Goal: Transaction & Acquisition: Purchase product/service

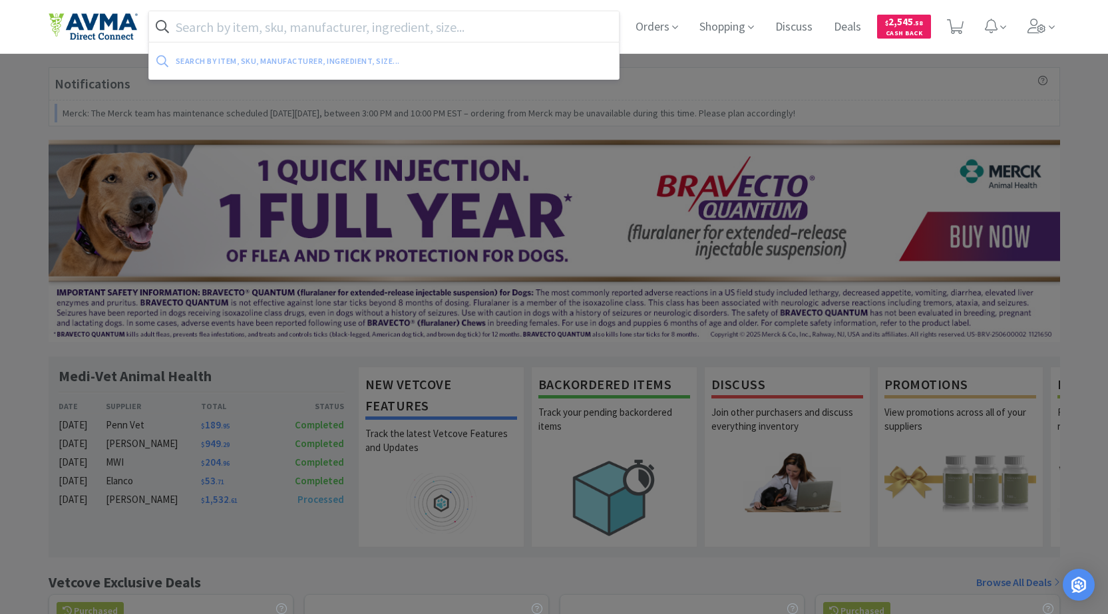
click at [478, 21] on input "text" at bounding box center [384, 26] width 470 height 31
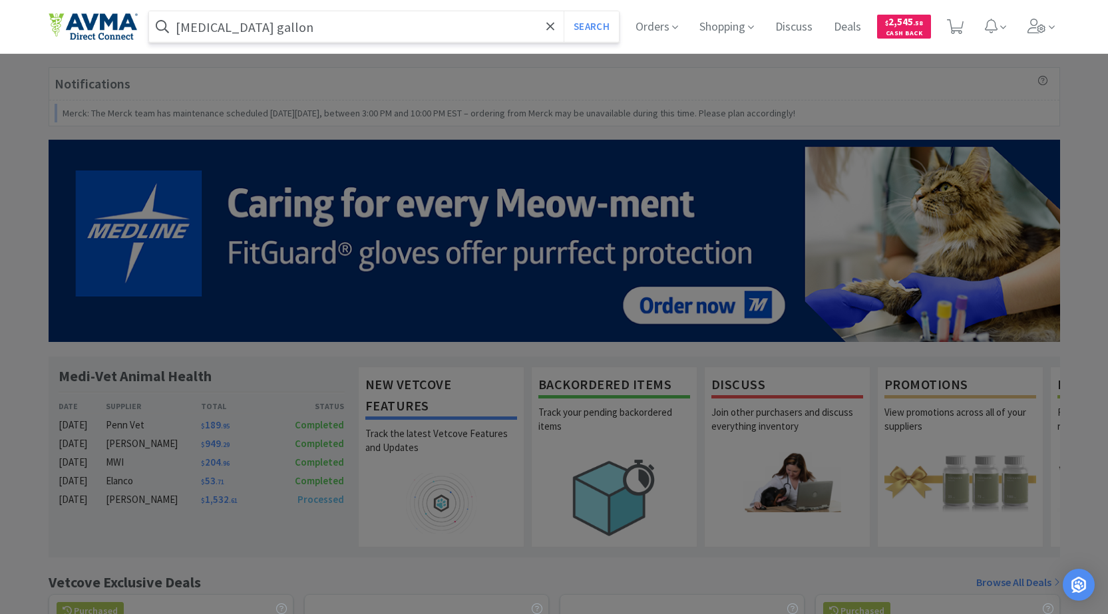
type input "[MEDICAL_DATA] gallon"
click at [563, 11] on button "Search" at bounding box center [590, 26] width 55 height 31
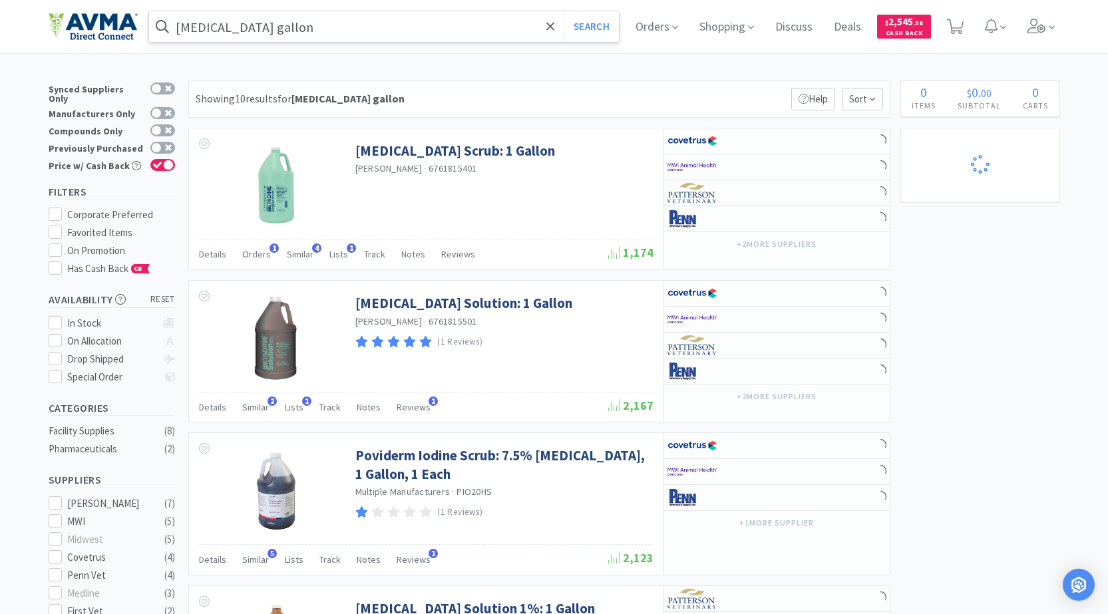
select select "1"
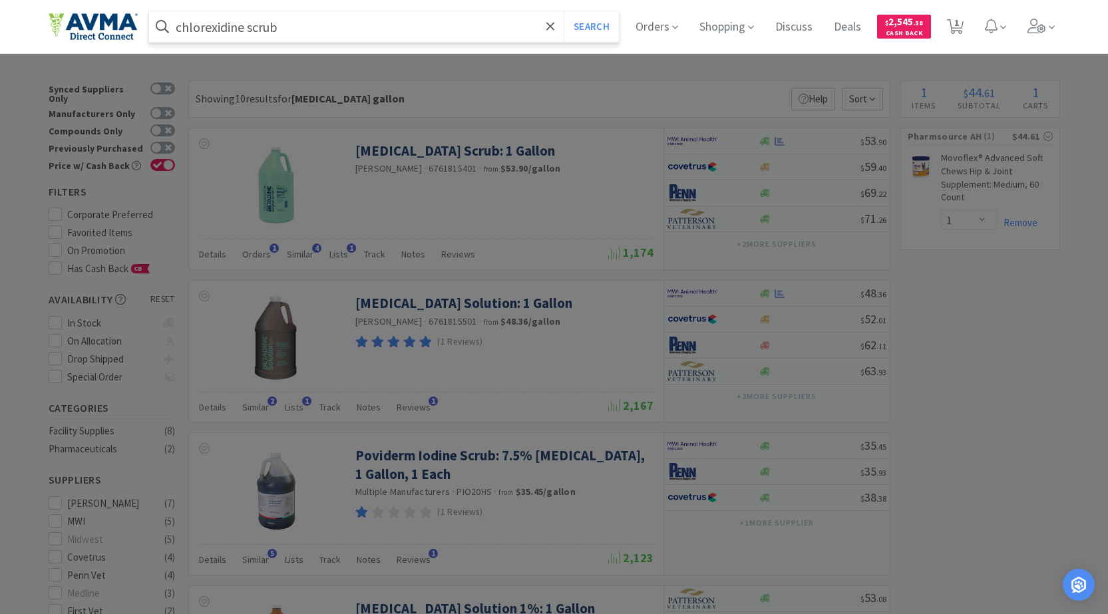
type input "chlorexidine scrub"
click at [563, 11] on button "Search" at bounding box center [590, 26] width 55 height 31
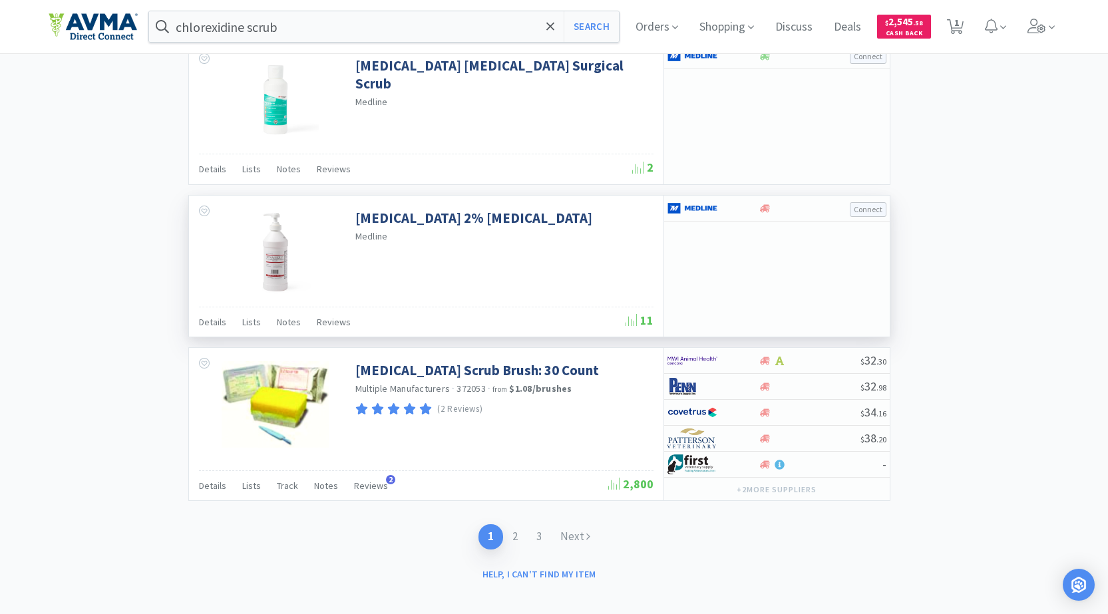
scroll to position [2074, 0]
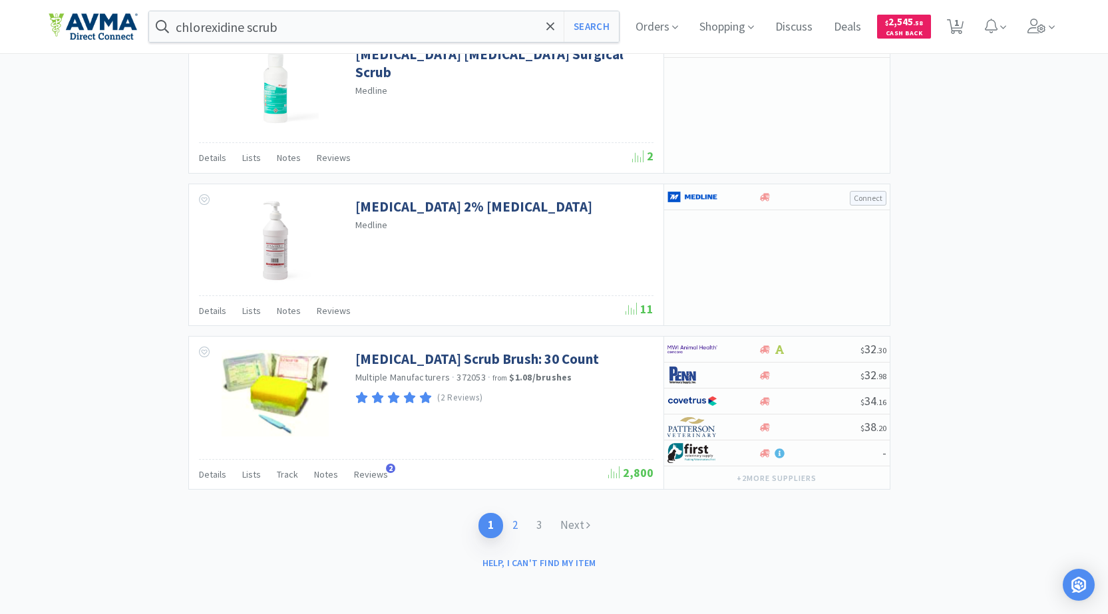
click at [519, 525] on link "2" at bounding box center [515, 525] width 24 height 25
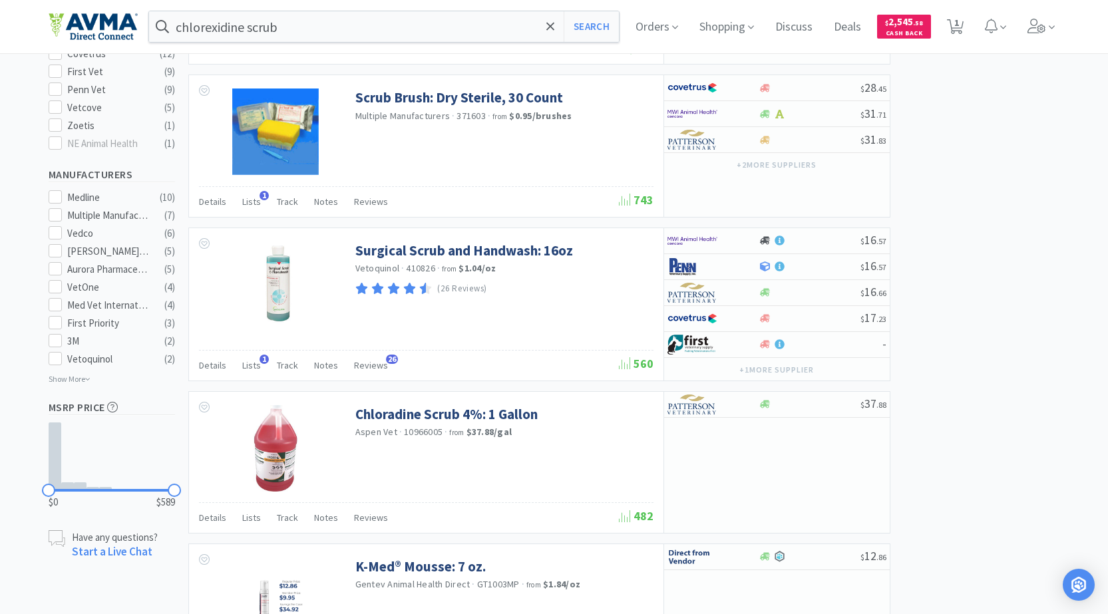
scroll to position [599, 0]
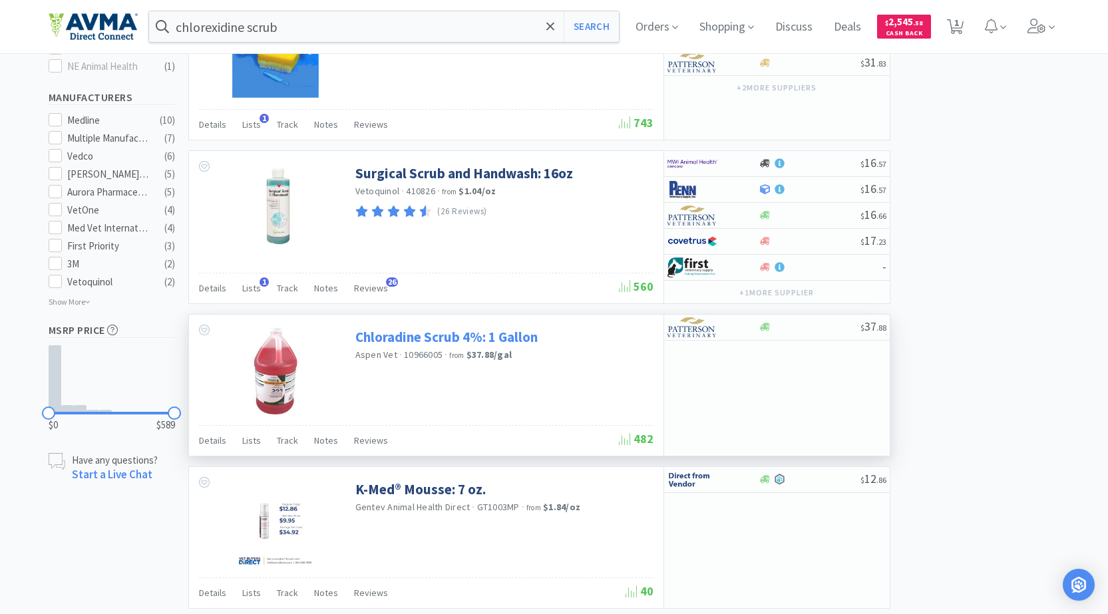
click at [505, 339] on link "Chloradine Scrub 4%: 1 Gallon" at bounding box center [446, 337] width 182 height 18
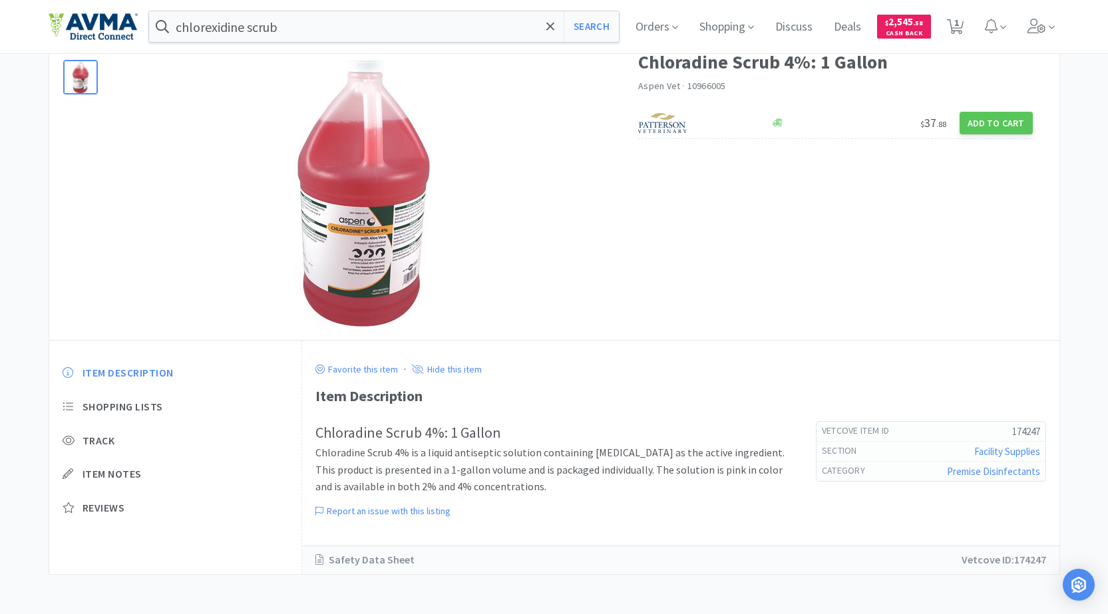
scroll to position [72, 0]
click at [98, 474] on span "Item Notes" at bounding box center [111, 473] width 59 height 14
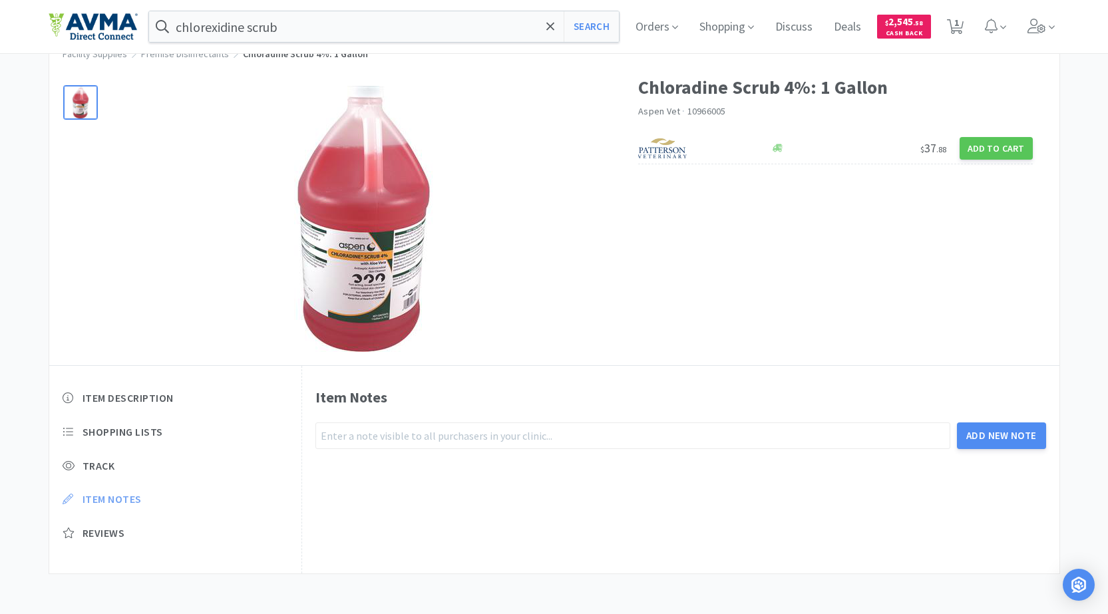
scroll to position [46, 0]
click at [115, 538] on span "Reviews" at bounding box center [103, 533] width 43 height 14
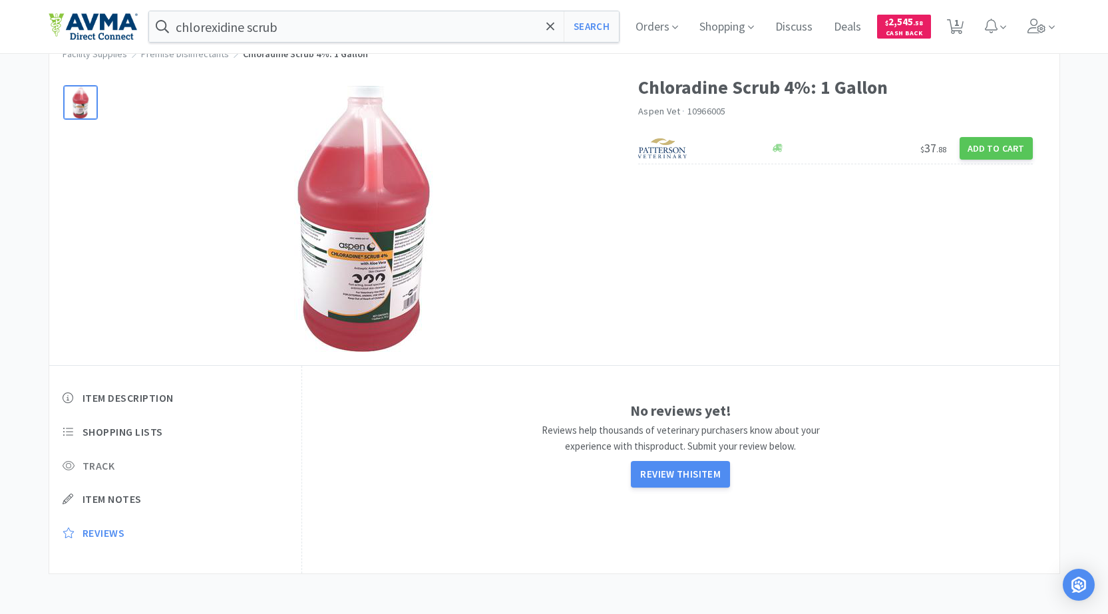
drag, startPoint x: 91, startPoint y: 454, endPoint x: 96, endPoint y: 459, distance: 7.1
click at [94, 458] on div "Item Description Shopping Lists Track Item Notes Reviews" at bounding box center [175, 476] width 253 height 196
click at [102, 468] on span "Track" at bounding box center [98, 466] width 33 height 14
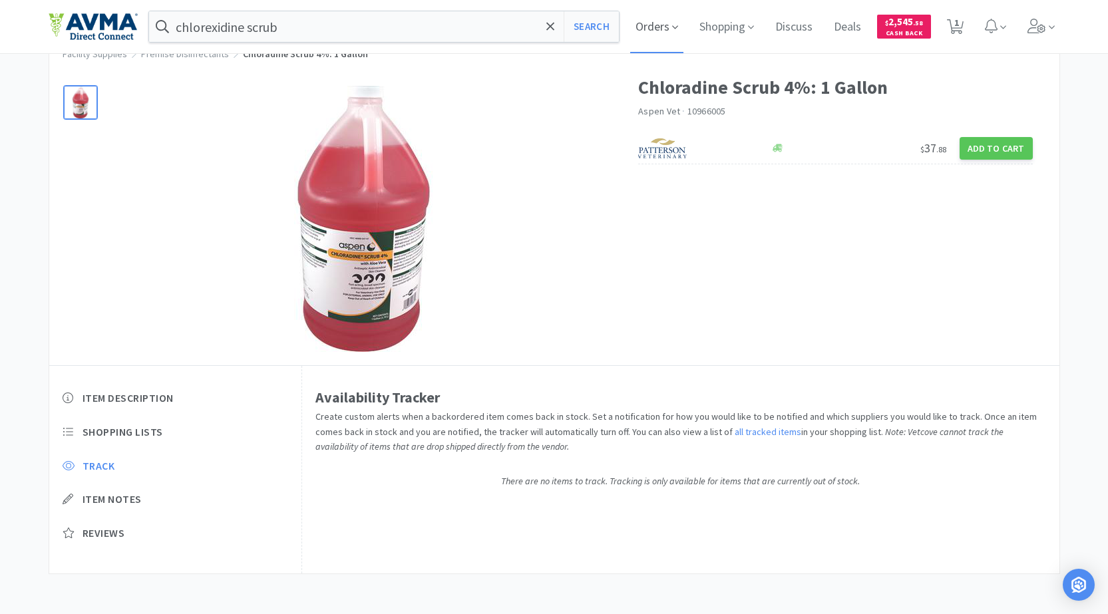
click at [656, 35] on span "Orders" at bounding box center [656, 26] width 53 height 53
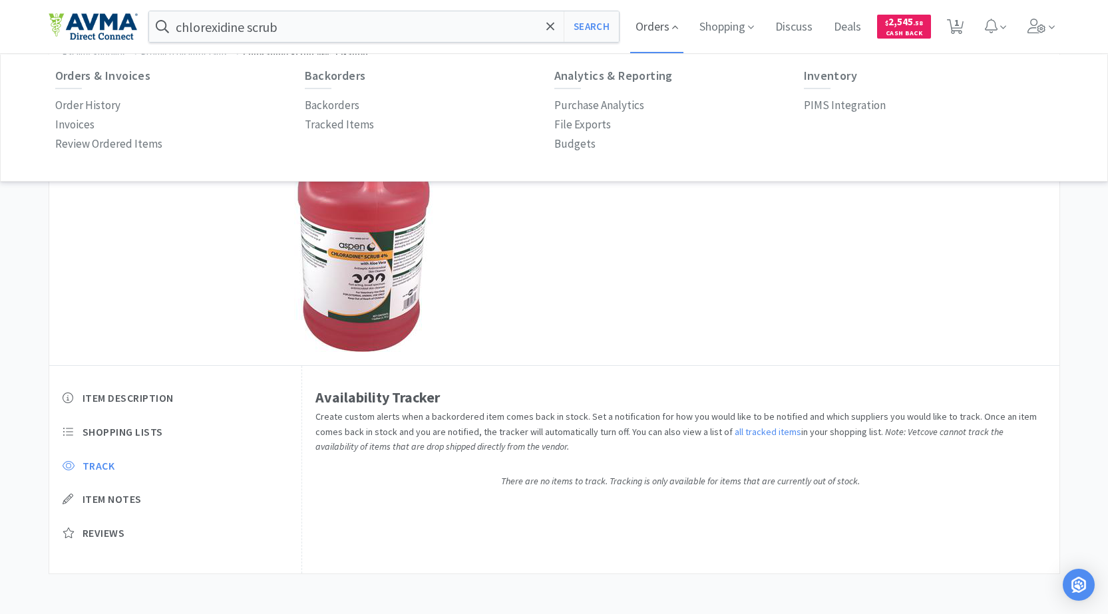
click at [656, 35] on span "Orders" at bounding box center [656, 26] width 53 height 53
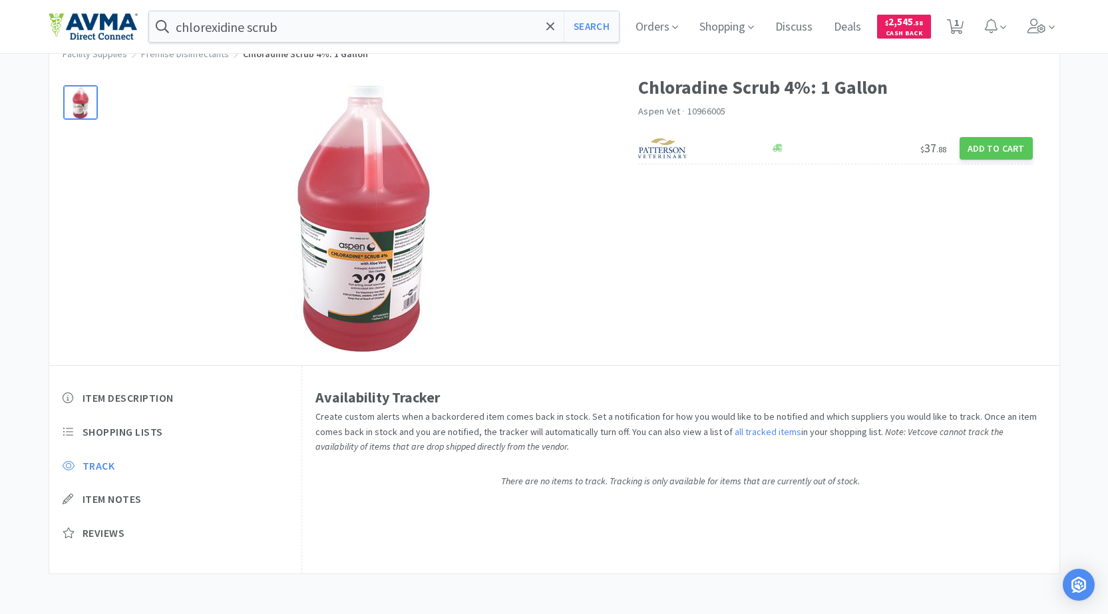
select select "1"
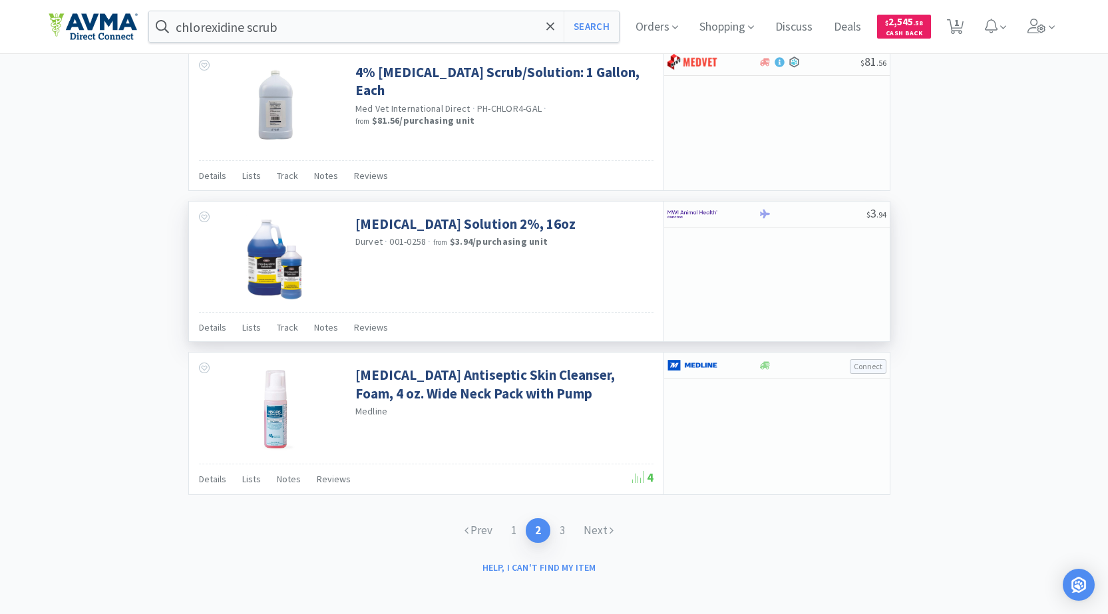
scroll to position [1935, 0]
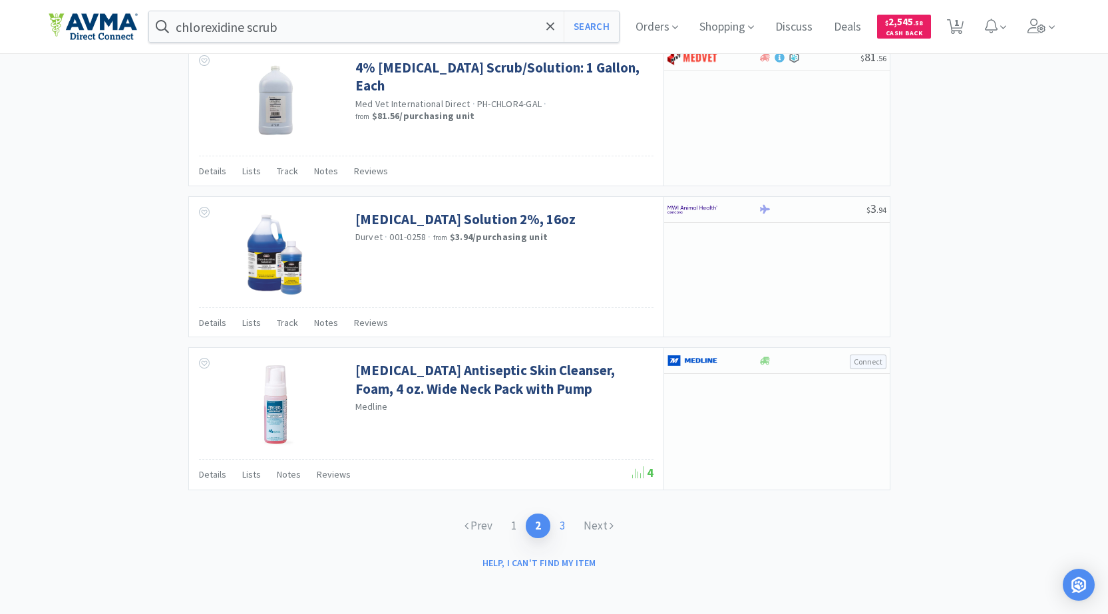
click at [561, 528] on link "3" at bounding box center [562, 526] width 24 height 25
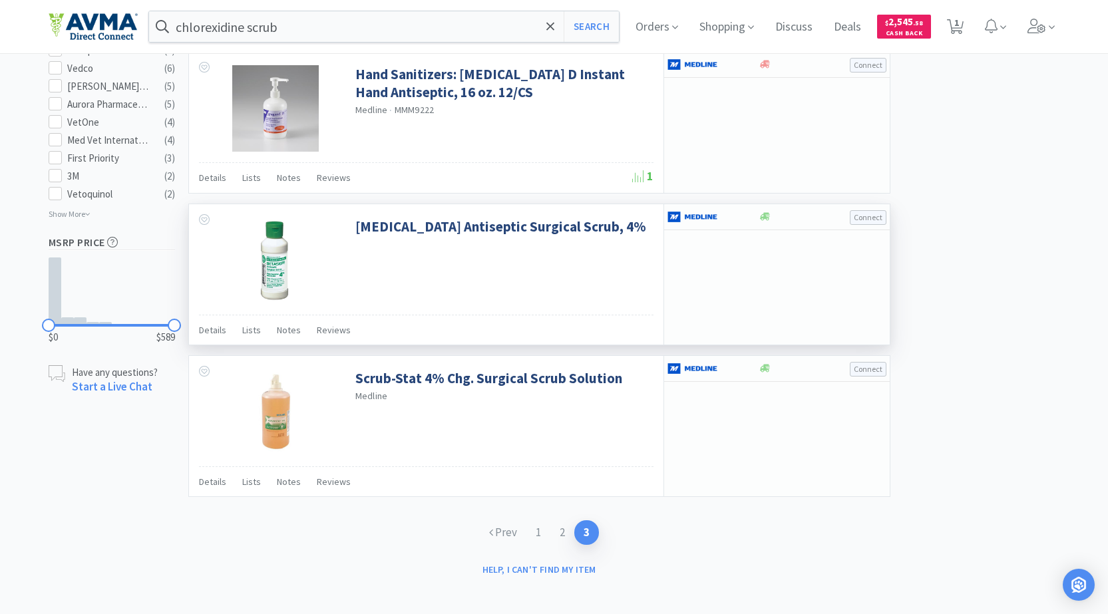
scroll to position [693, 0]
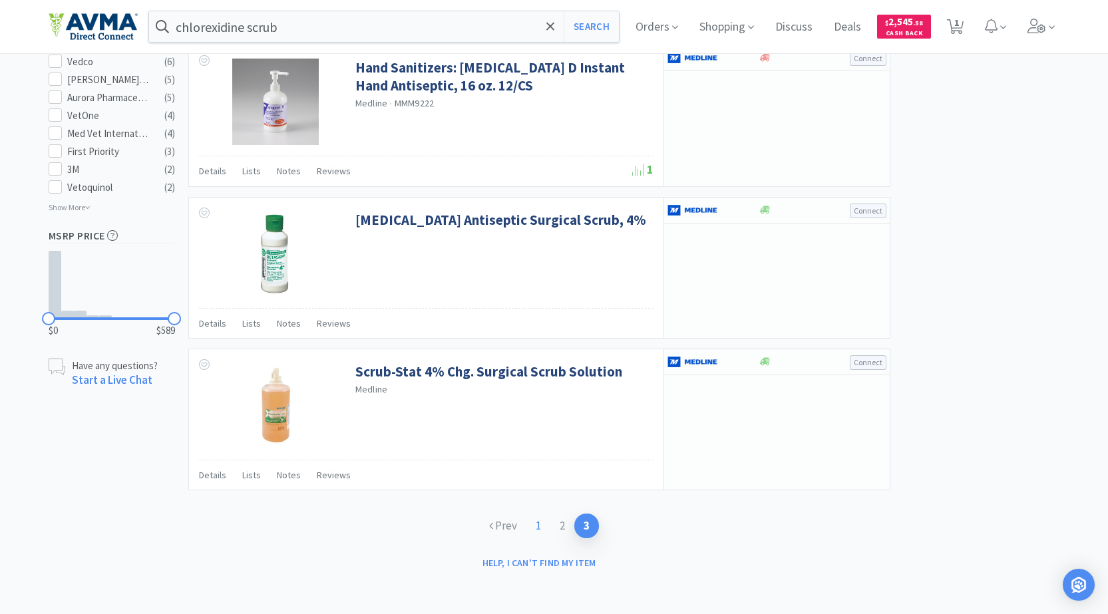
click at [542, 530] on link "1" at bounding box center [538, 526] width 24 height 25
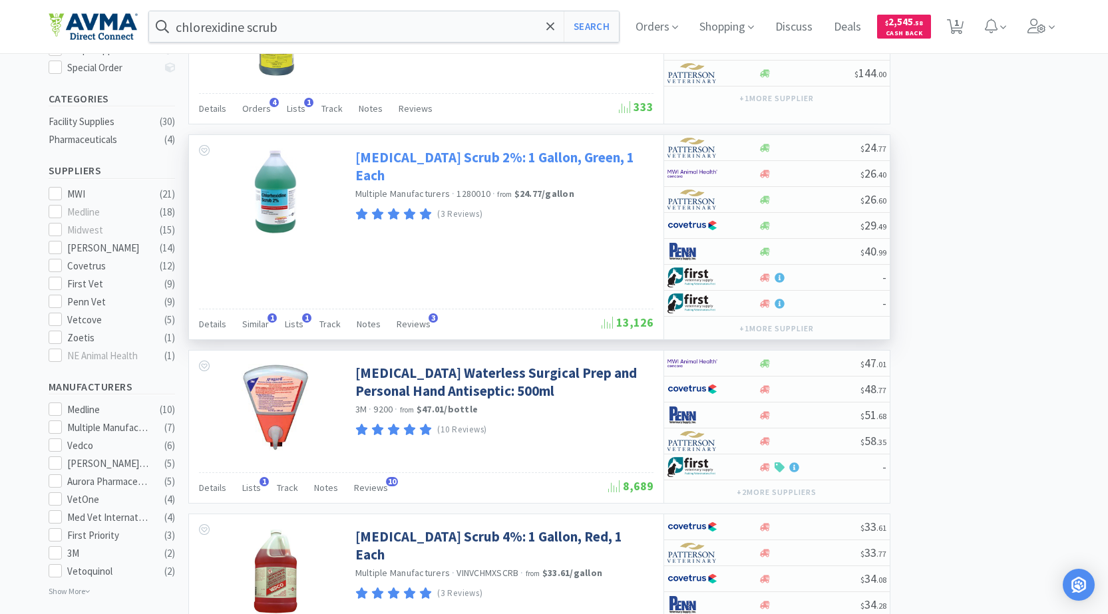
scroll to position [333, 0]
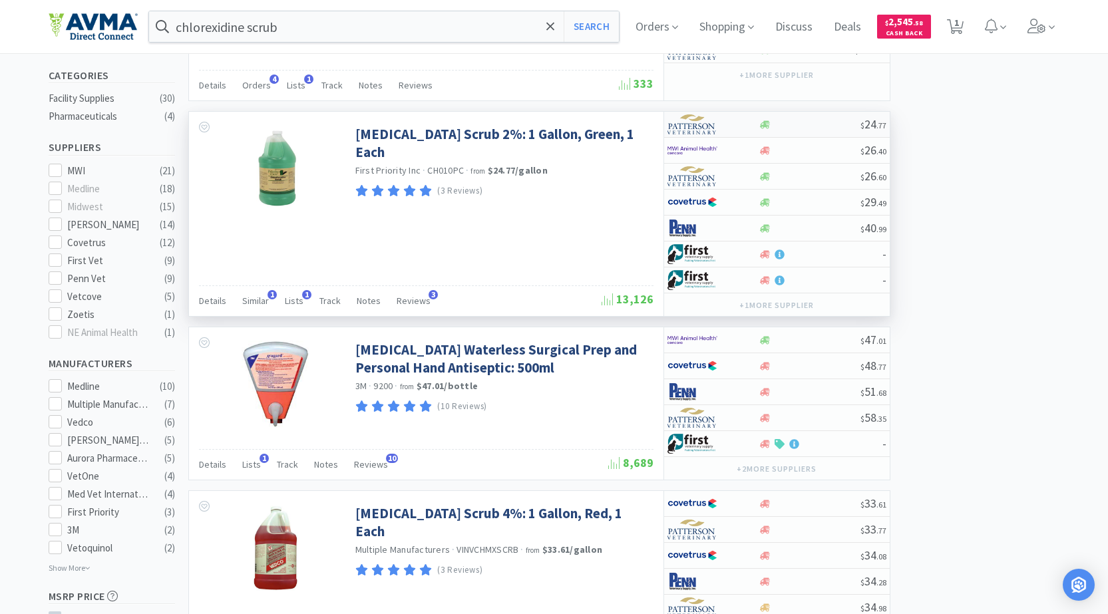
click at [829, 118] on div "$ 24 . 77" at bounding box center [777, 125] width 226 height 26
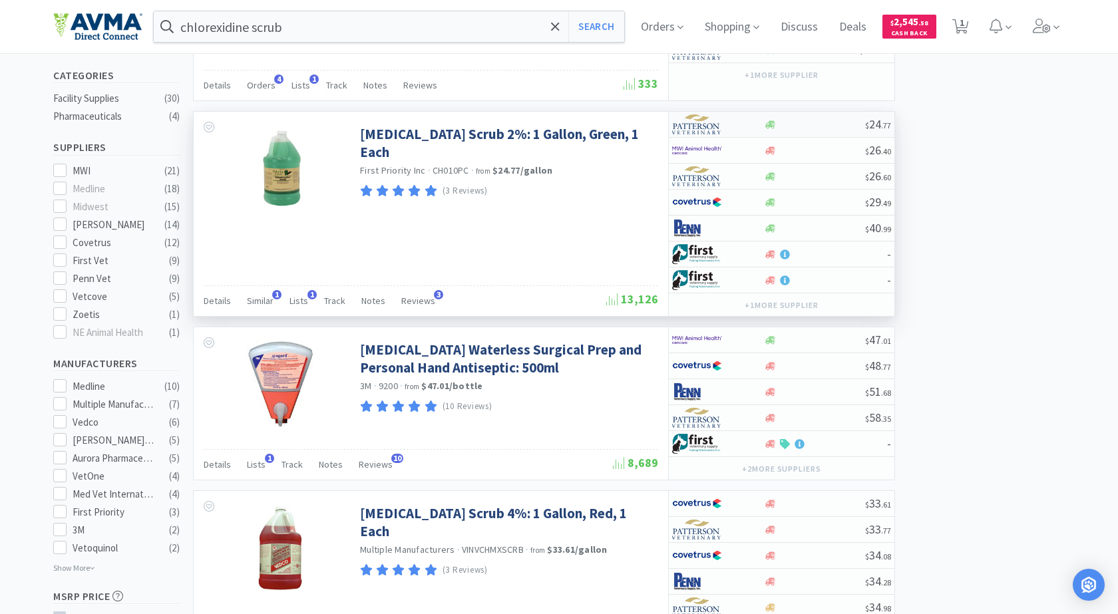
select select "1"
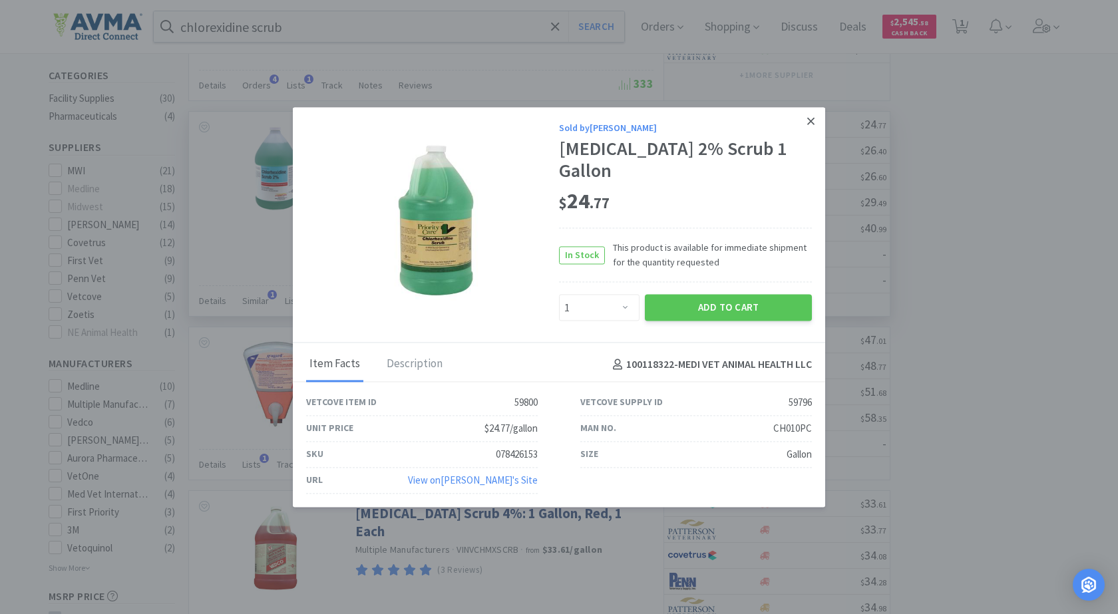
click at [816, 122] on link at bounding box center [810, 121] width 23 height 29
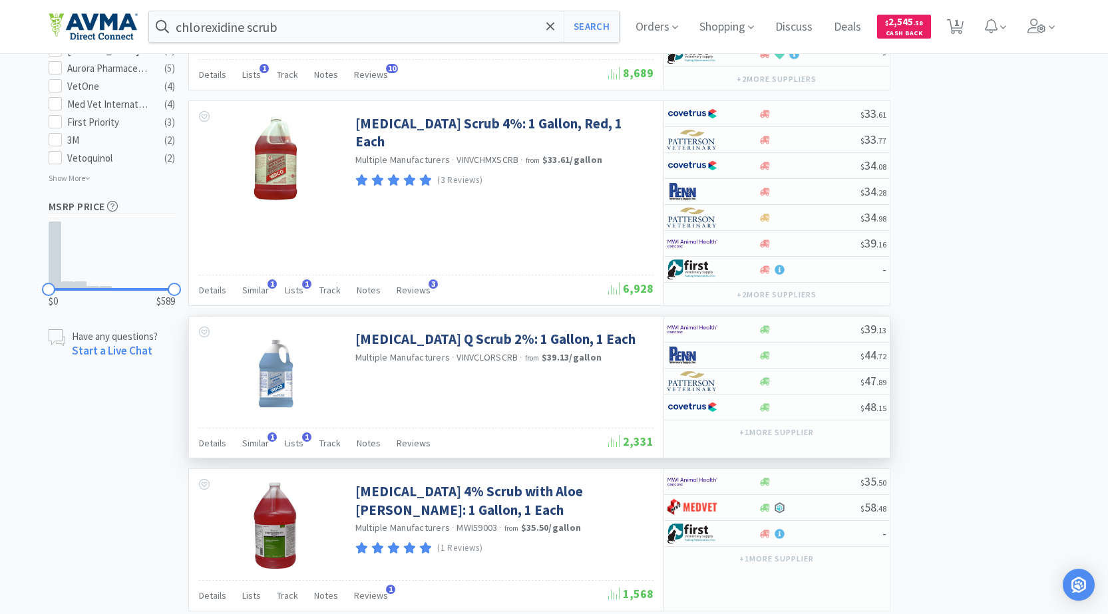
scroll to position [798, 0]
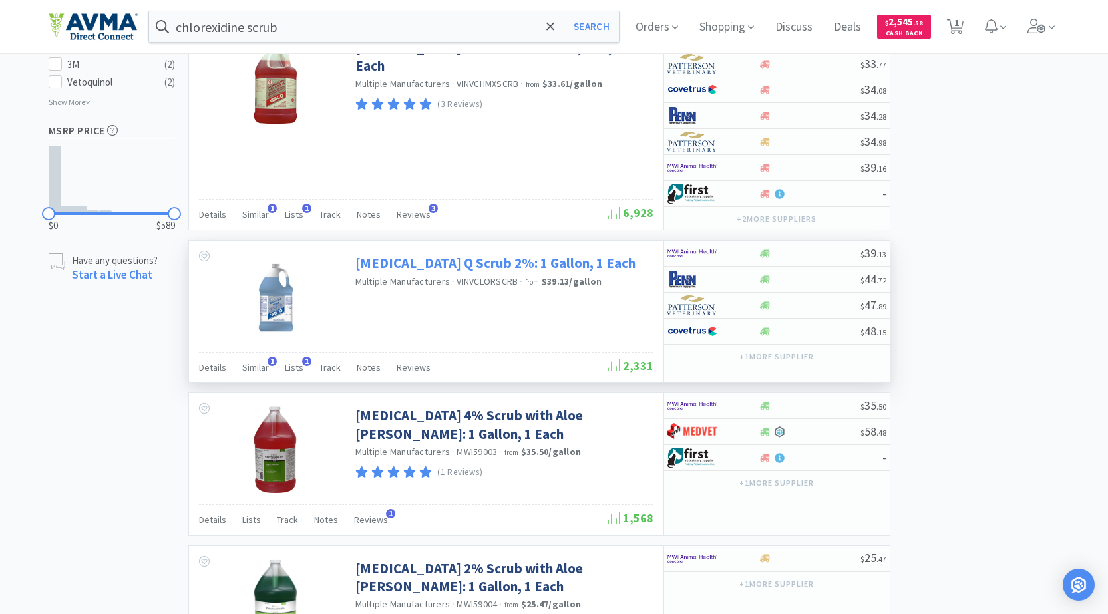
click at [474, 262] on link "[MEDICAL_DATA] Q Scrub 2%: 1 Gallon, 1 Each" at bounding box center [495, 263] width 280 height 18
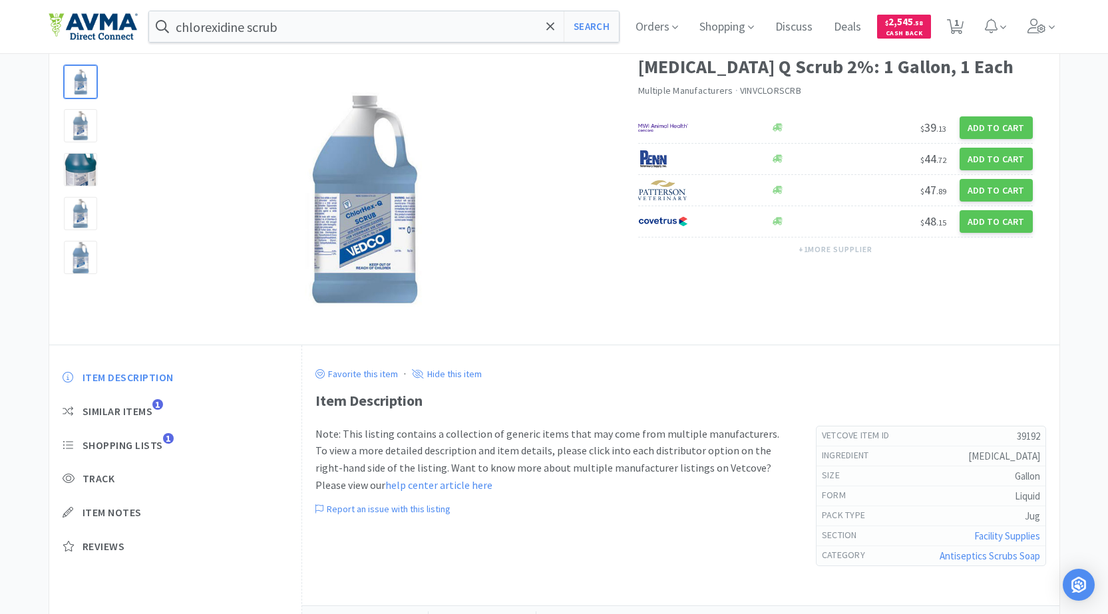
scroll to position [127, 0]
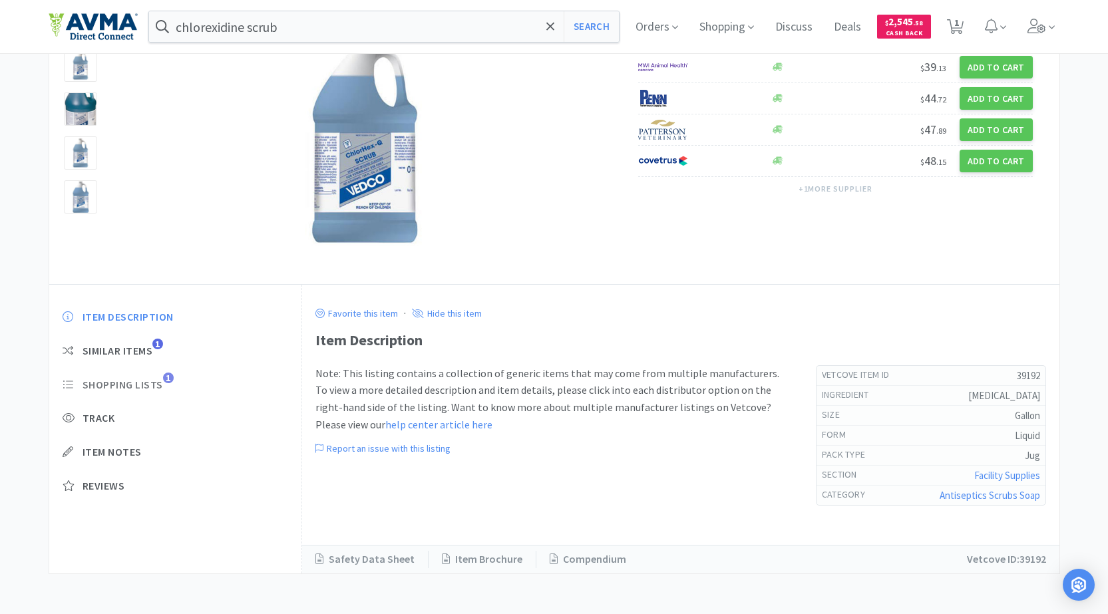
click at [126, 390] on span "Shopping Lists" at bounding box center [122, 385] width 80 height 14
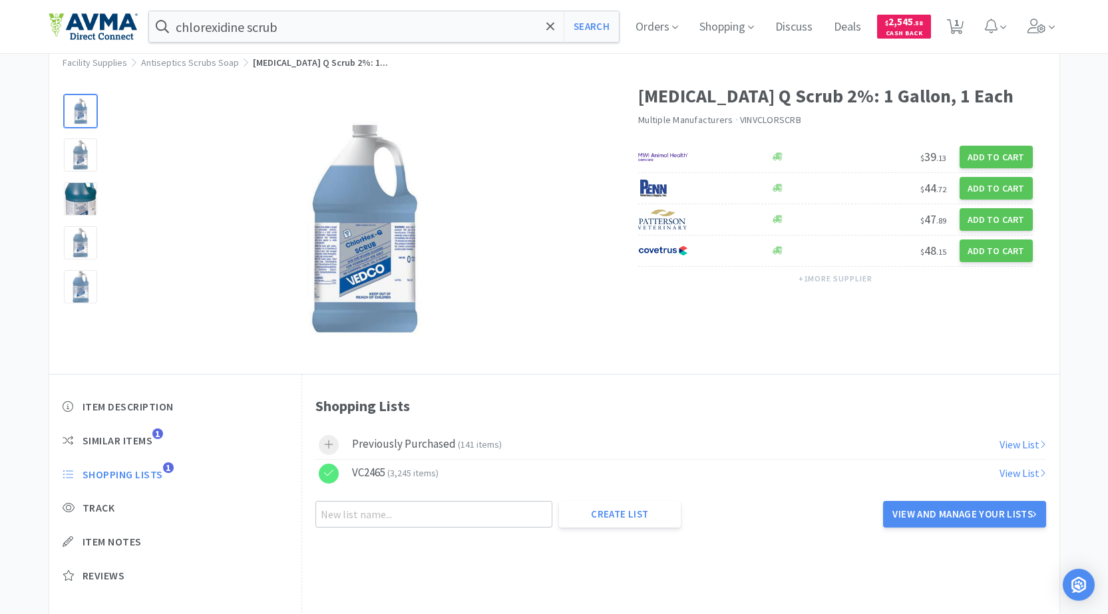
scroll to position [0, 0]
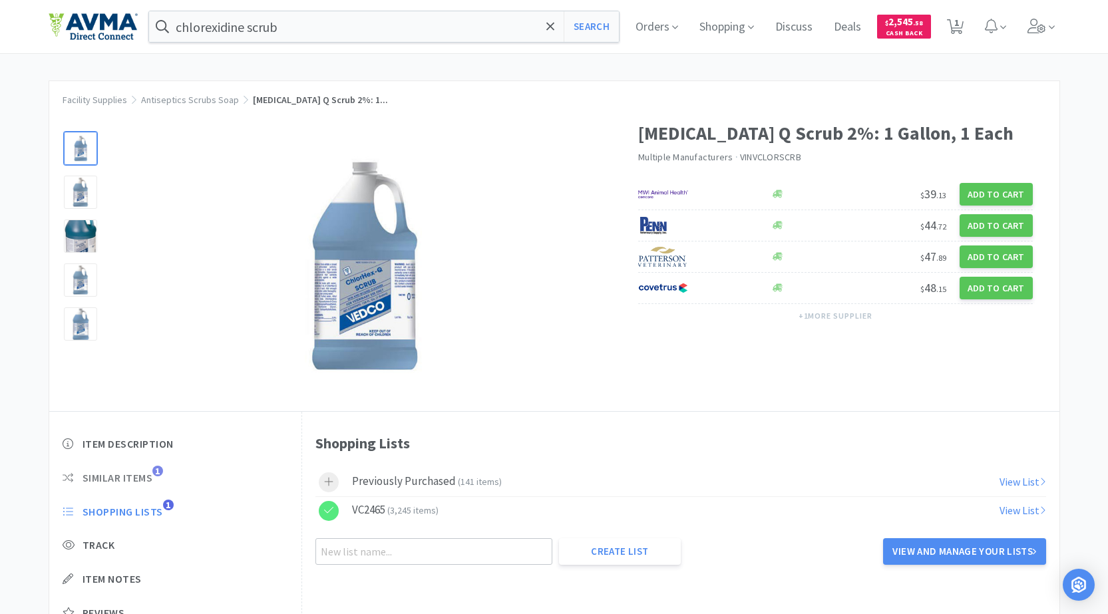
click at [136, 475] on span "Similar Items" at bounding box center [117, 478] width 71 height 14
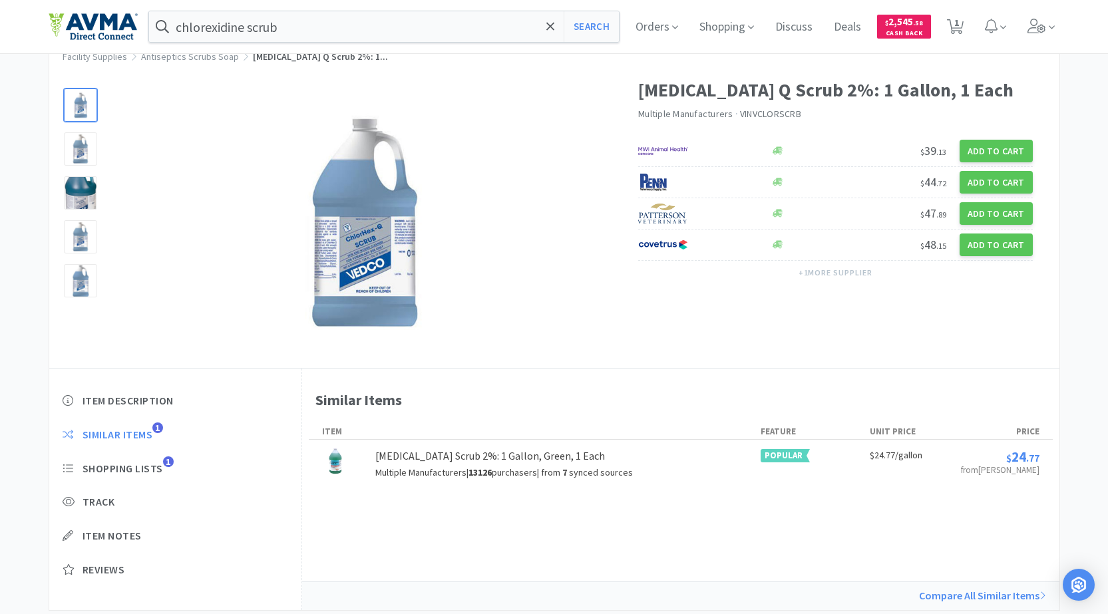
scroll to position [67, 0]
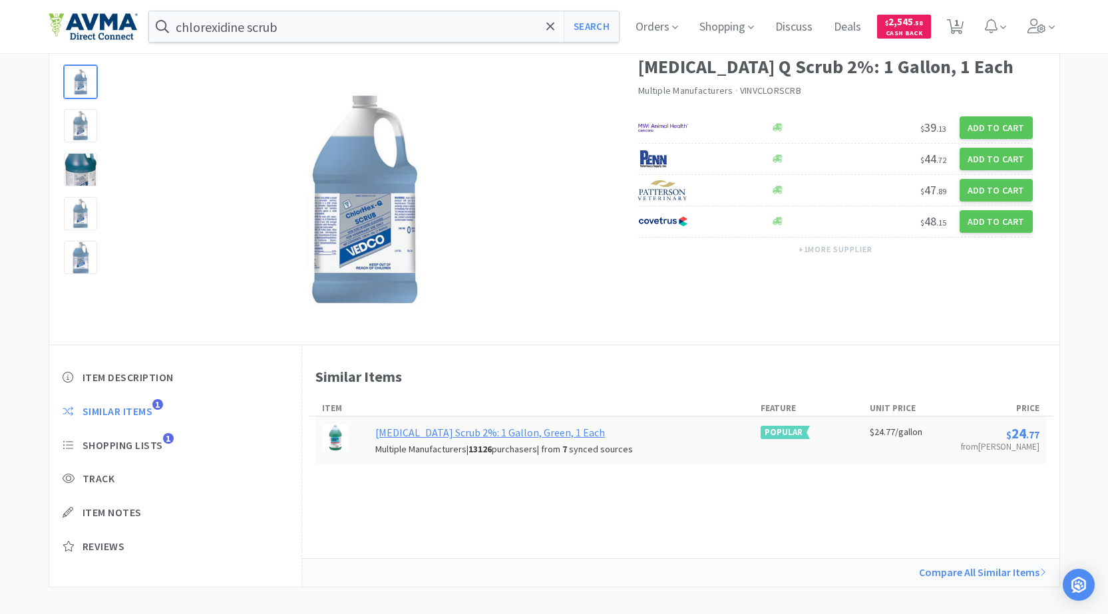
click at [583, 432] on div "[MEDICAL_DATA] Scrub 2%: 1 Gallon, Green, 1 Each" at bounding box center [490, 432] width 230 height 17
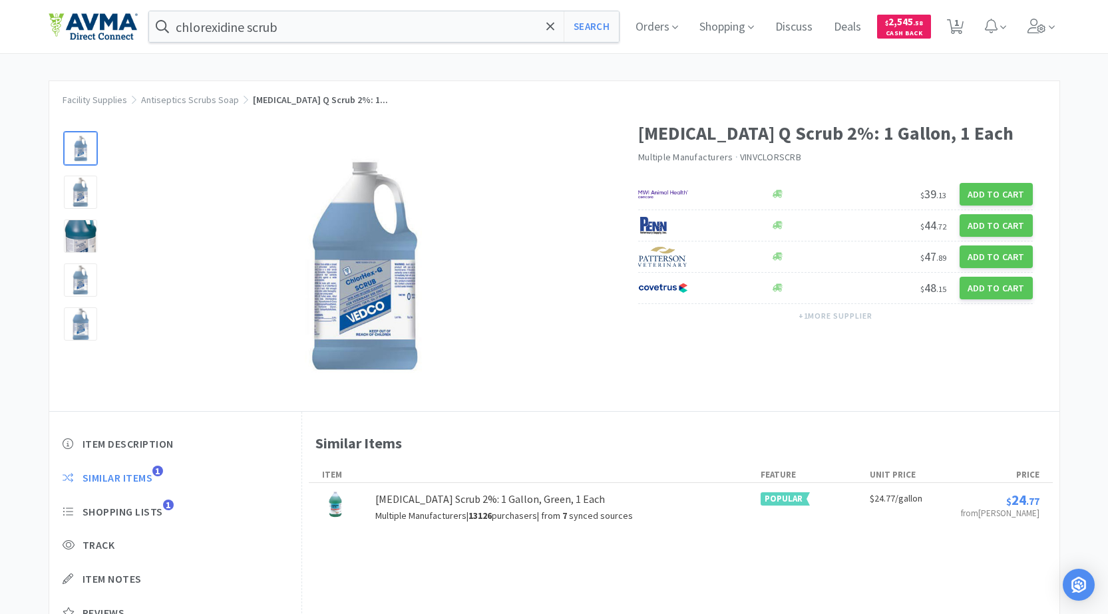
scroll to position [67, 0]
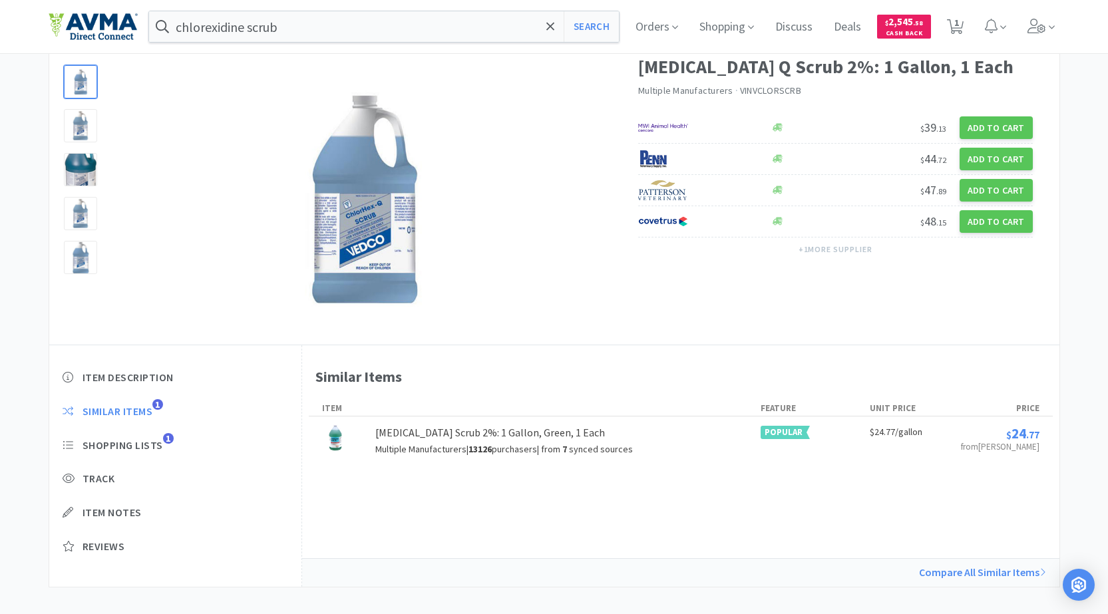
select select "1"
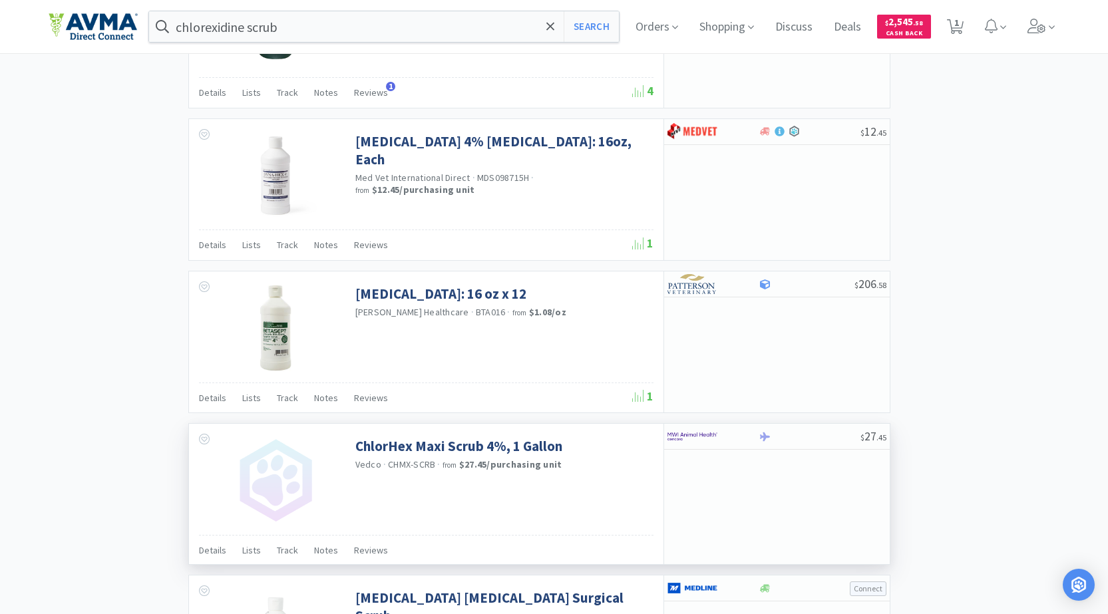
scroll to position [1597, 0]
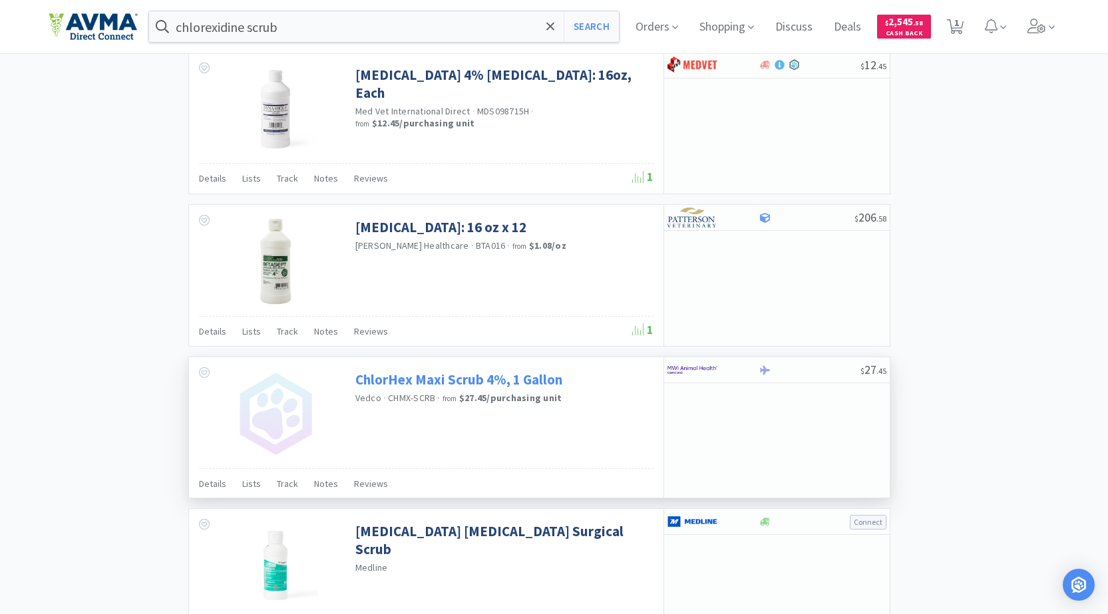
click at [410, 385] on link "ChlorHex Maxi Scrub 4%, 1 Gallon" at bounding box center [458, 380] width 207 height 18
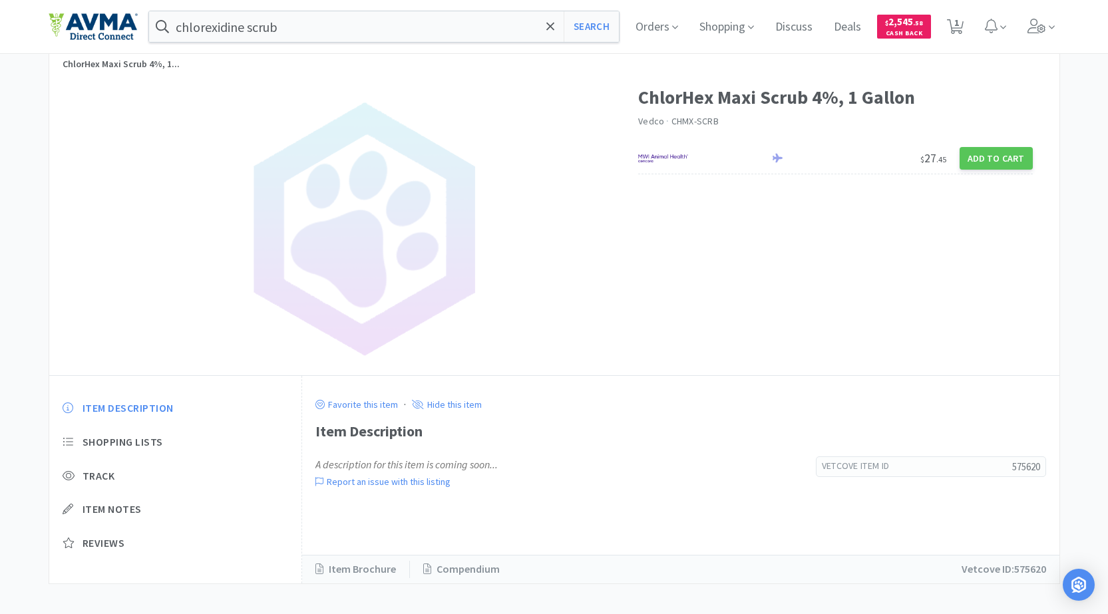
scroll to position [46, 0]
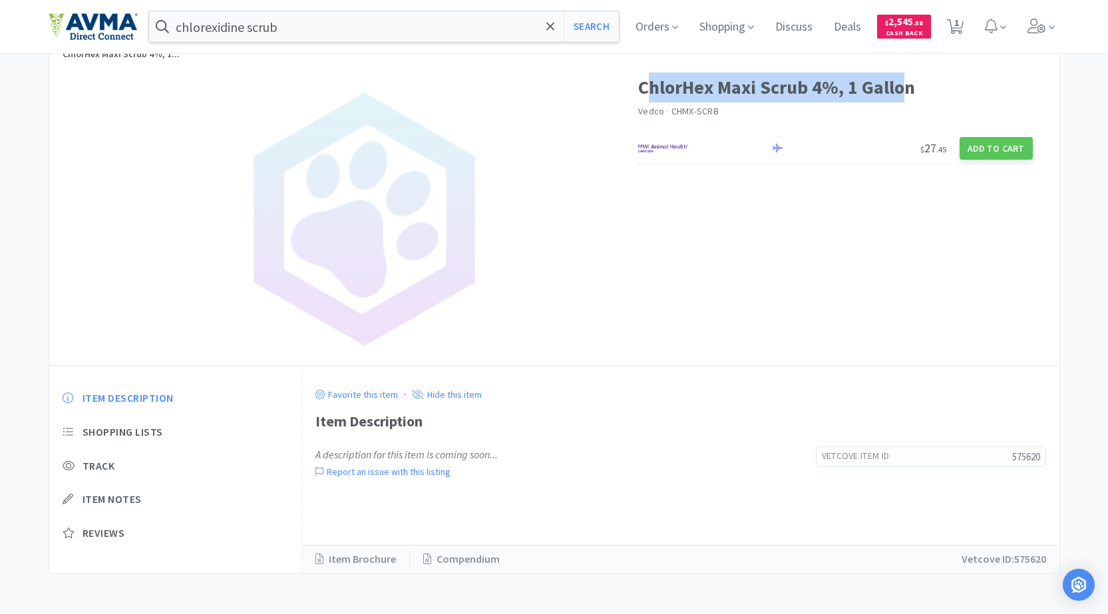
drag, startPoint x: 644, startPoint y: 90, endPoint x: 906, endPoint y: 103, distance: 262.4
click at [902, 94] on h1 "ChlorHex Maxi Scrub 4%, 1 Gallon" at bounding box center [835, 88] width 394 height 30
click at [636, 95] on div at bounding box center [343, 212] width 589 height 306
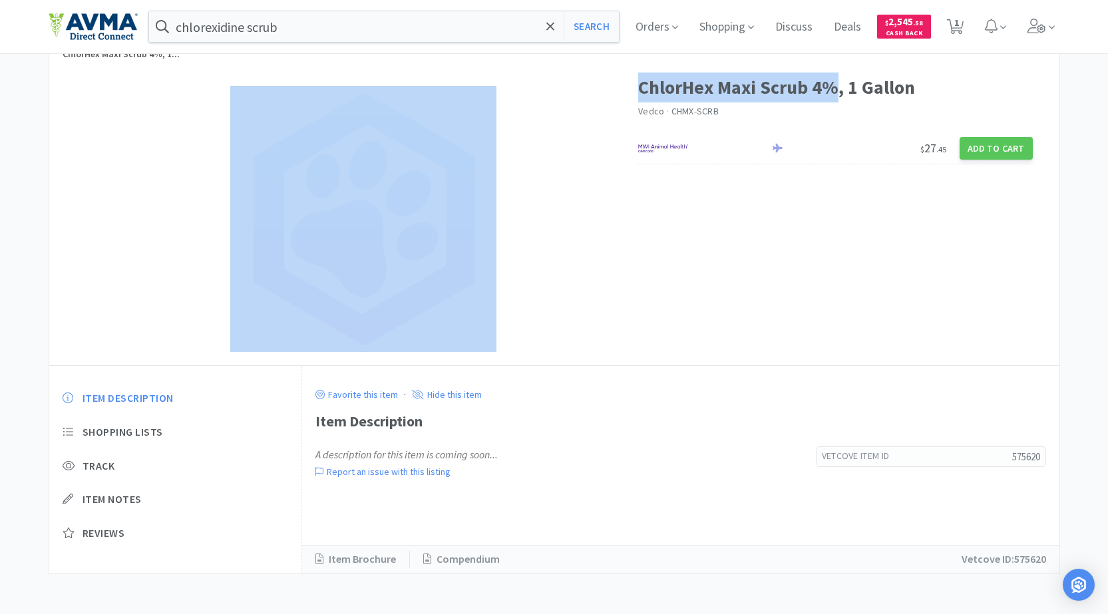
drag, startPoint x: 633, startPoint y: 87, endPoint x: 838, endPoint y: 87, distance: 204.9
click at [838, 87] on div "ChlorHex Maxi Scrub 4%, 1 Gallon Vedco · CHMX-SCRB $ 27 . 45 Add to Cart" at bounding box center [554, 212] width 1010 height 306
copy div "ChlorHex Maxi Scrub 4%"
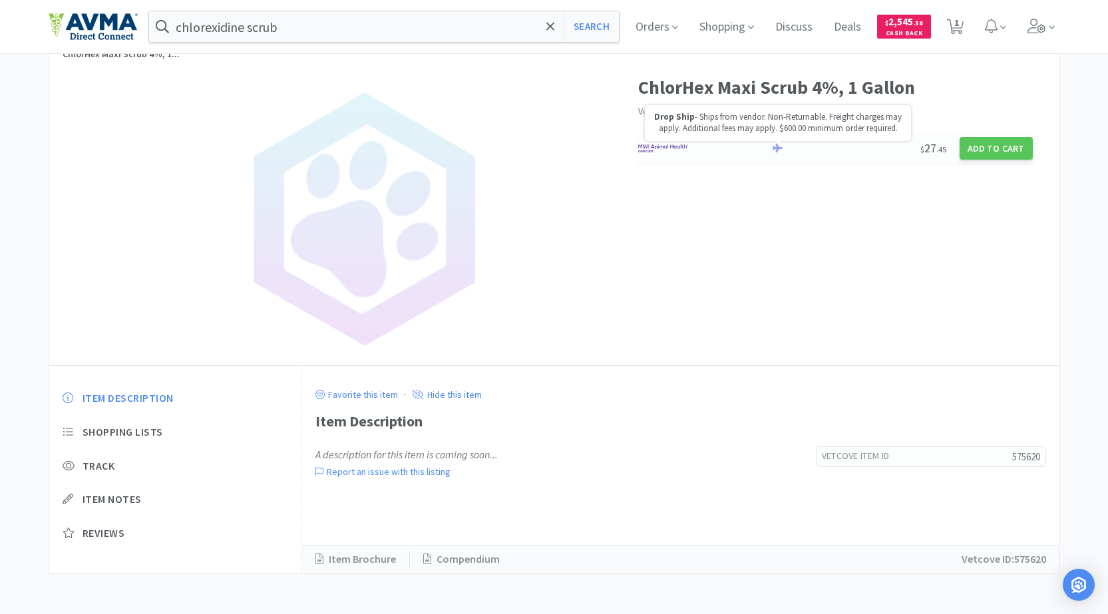
click at [774, 146] on icon at bounding box center [777, 148] width 10 height 10
select select "4"
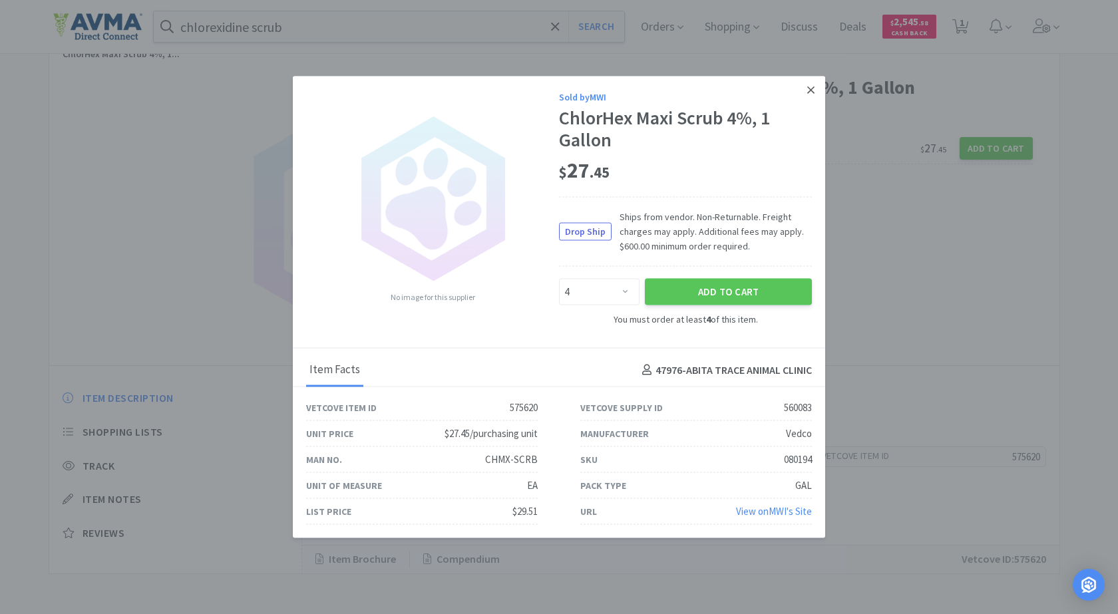
click at [803, 87] on link at bounding box center [810, 90] width 23 height 29
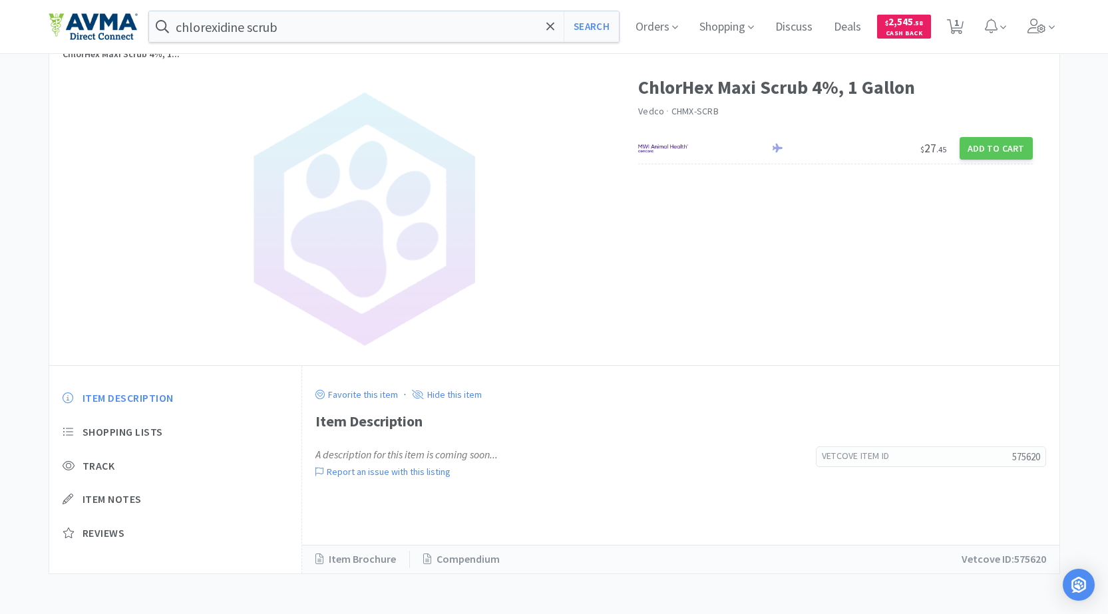
scroll to position [0, 0]
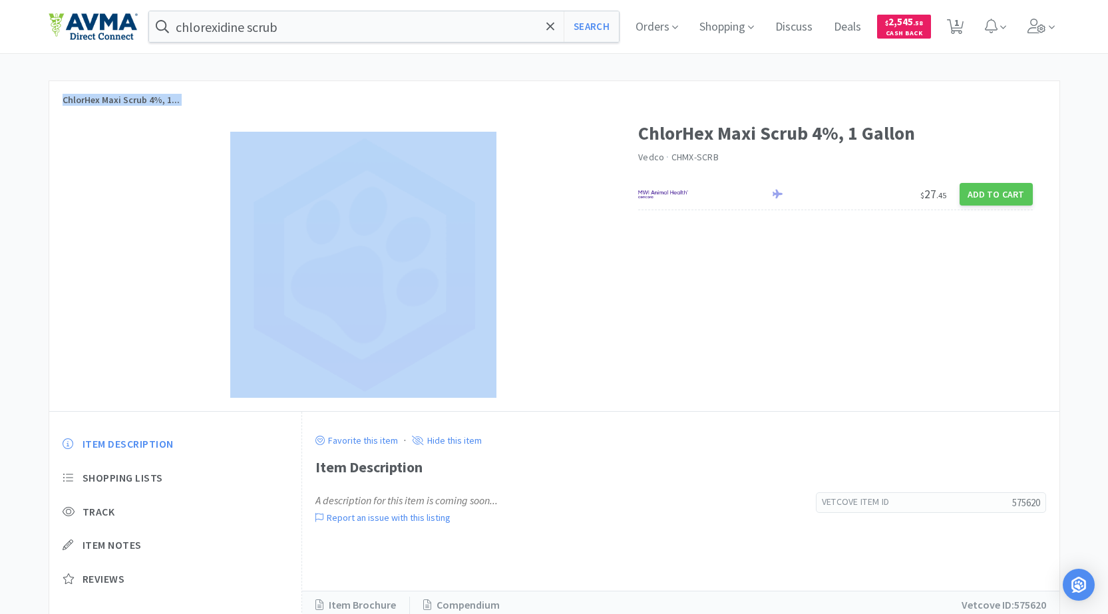
drag, startPoint x: 57, startPoint y: 103, endPoint x: 516, endPoint y: 108, distance: 458.4
click at [516, 108] on div "ChlorHex Maxi Scrub 4%, 1... ChlorHex Maxi Scrub 4%, 1 Gallon Vedco · CHMX-SCRB…" at bounding box center [554, 350] width 1011 height 540
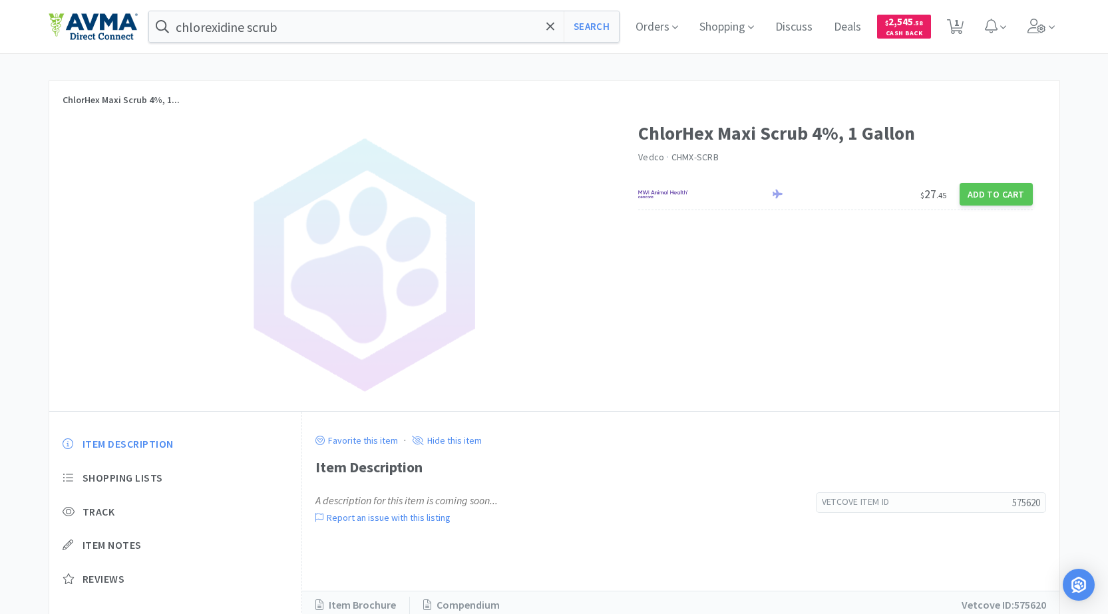
click at [886, 298] on div "ChlorHex Maxi Scrub 4%, 1 Gallon Vedco · CHMX-SCRB $ 27 . 45 Add to Cart" at bounding box center [554, 258] width 1010 height 306
select select "1"
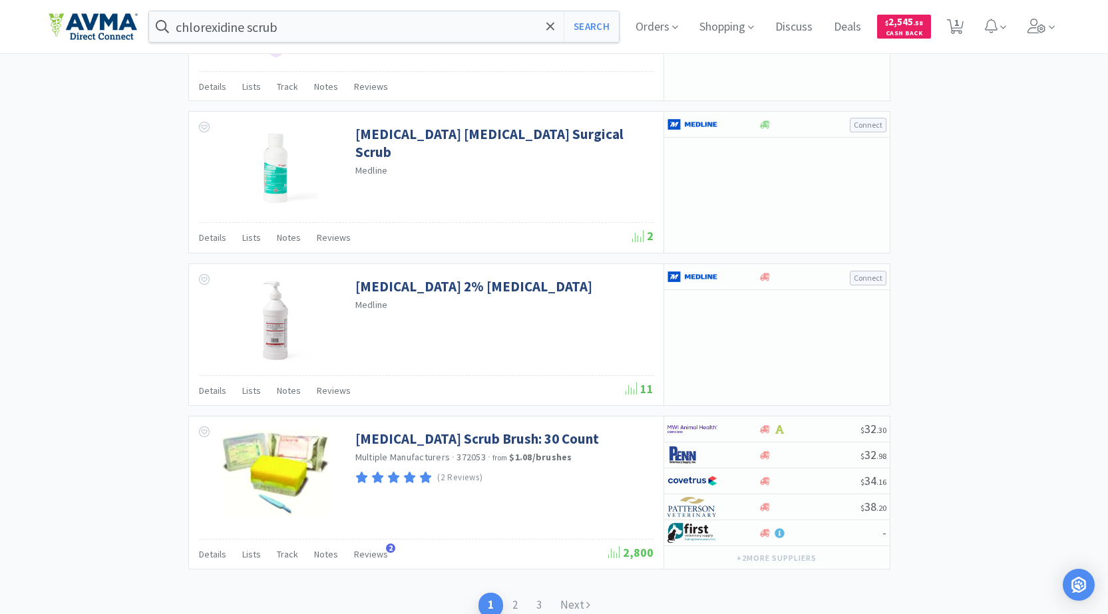
scroll to position [2074, 0]
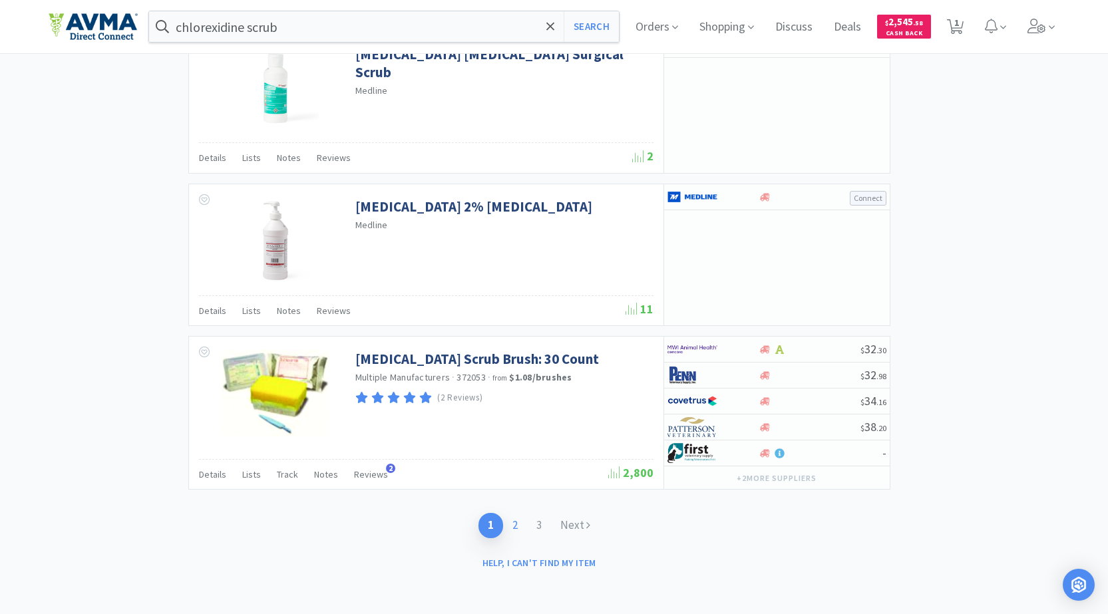
click at [516, 531] on link "2" at bounding box center [515, 525] width 24 height 25
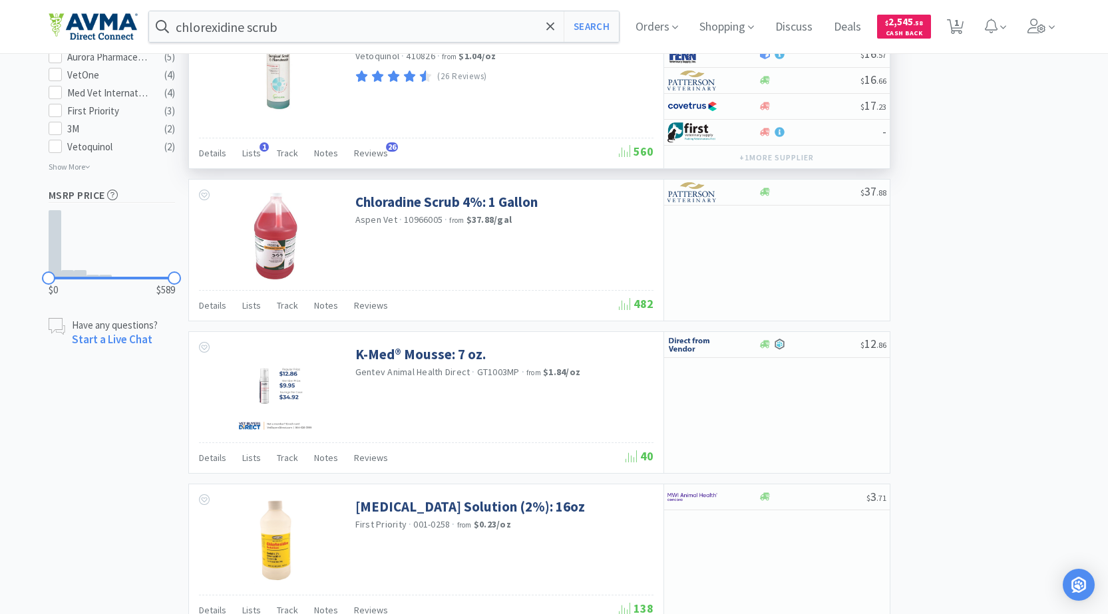
scroll to position [798, 0]
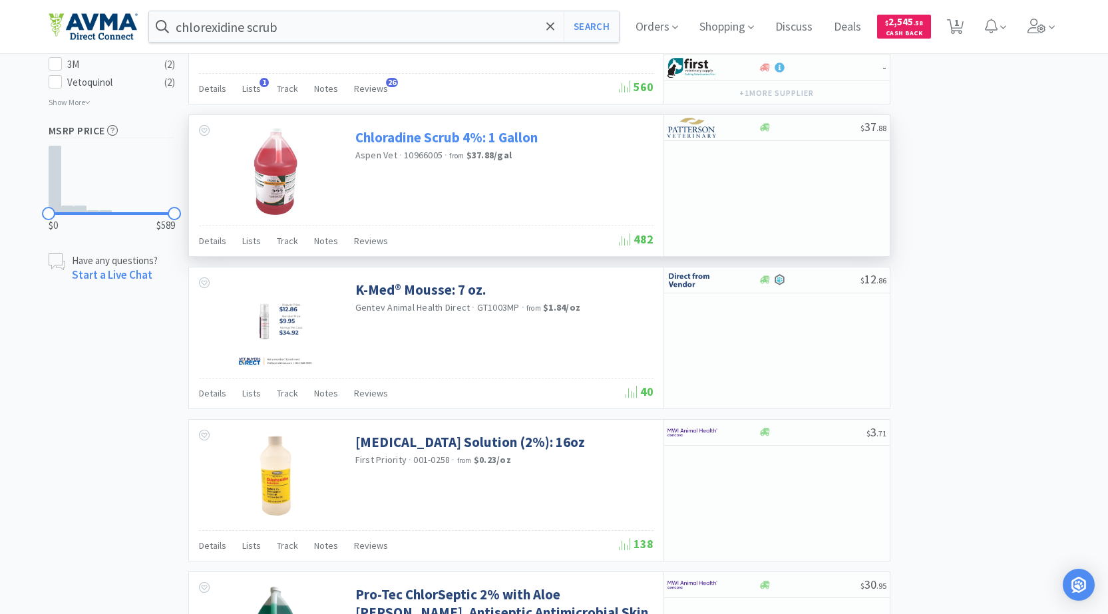
click at [496, 136] on link "Chloradine Scrub 4%: 1 Gallon" at bounding box center [446, 137] width 182 height 18
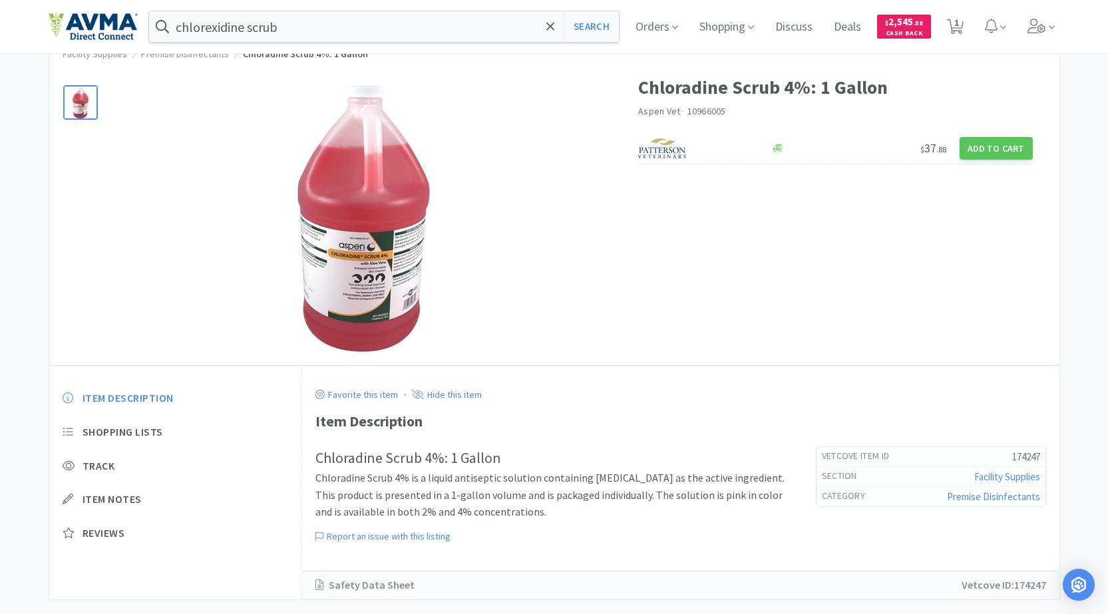
scroll to position [67, 0]
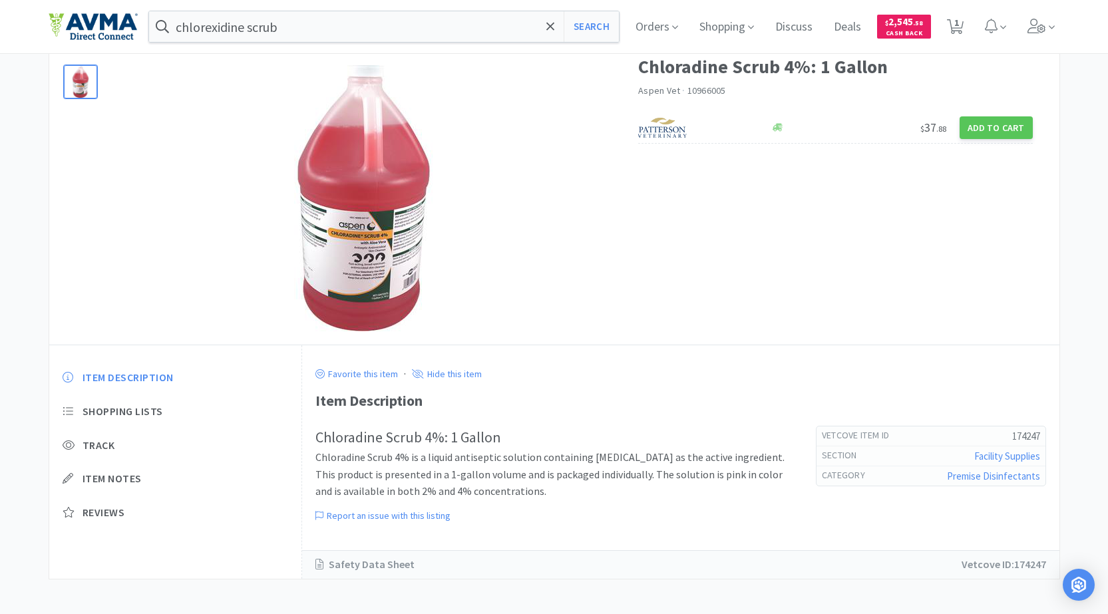
click at [361, 274] on img at bounding box center [363, 198] width 266 height 266
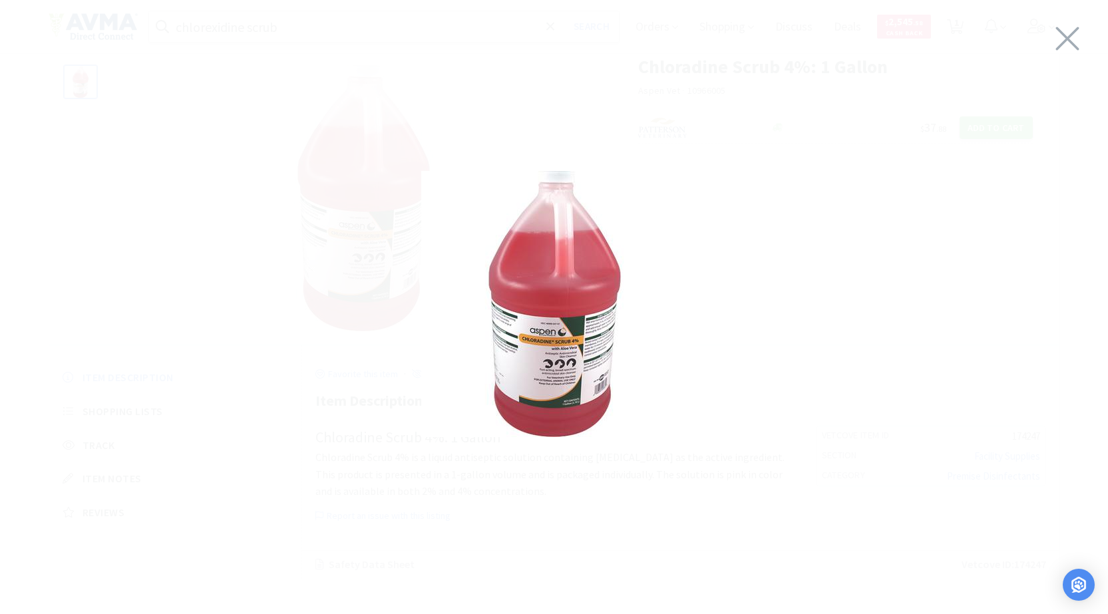
click at [560, 353] on img at bounding box center [554, 304] width 266 height 266
